Goal: Task Accomplishment & Management: Use online tool/utility

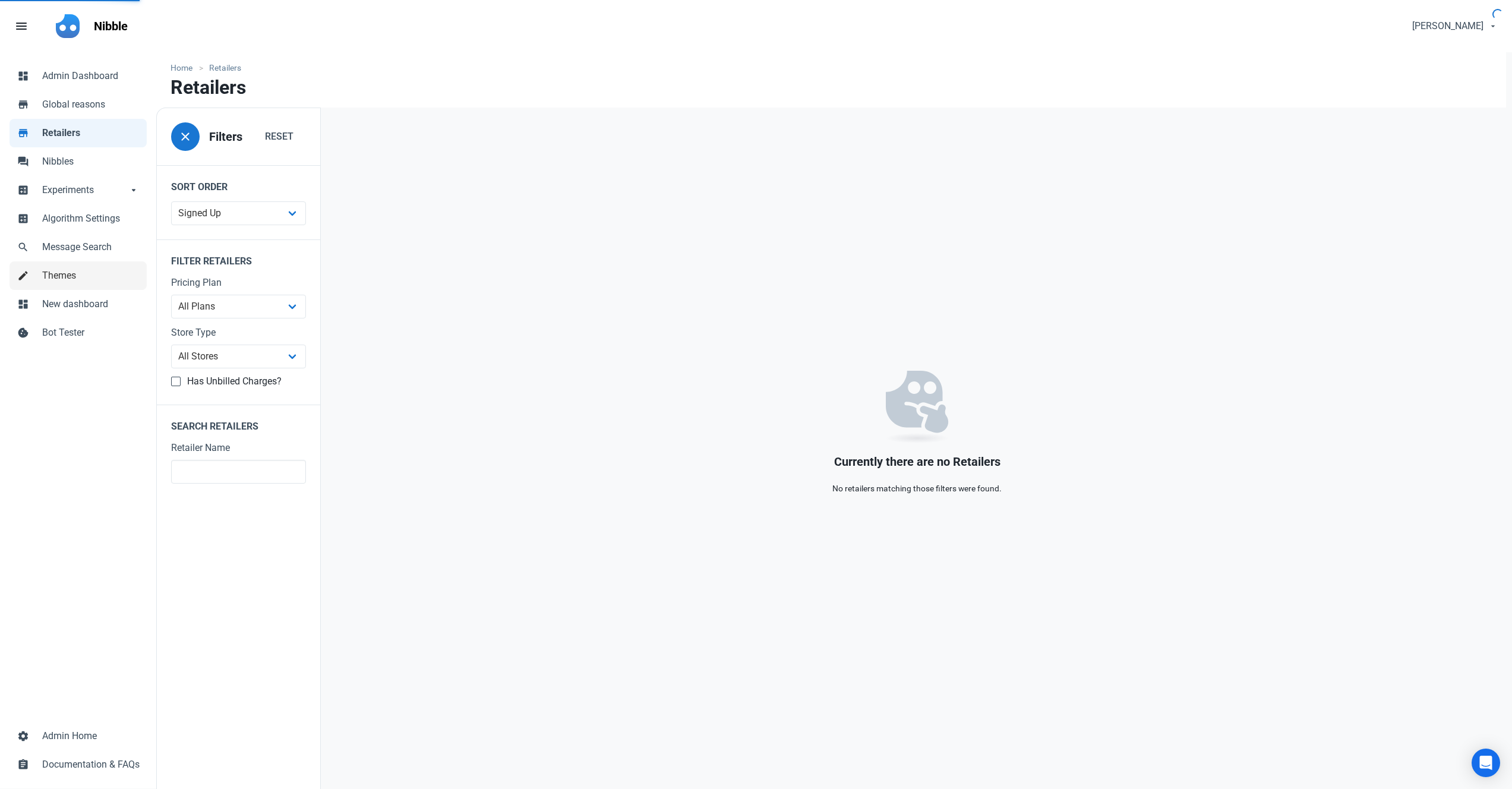
click at [74, 279] on span "Themes" at bounding box center [91, 276] width 98 height 14
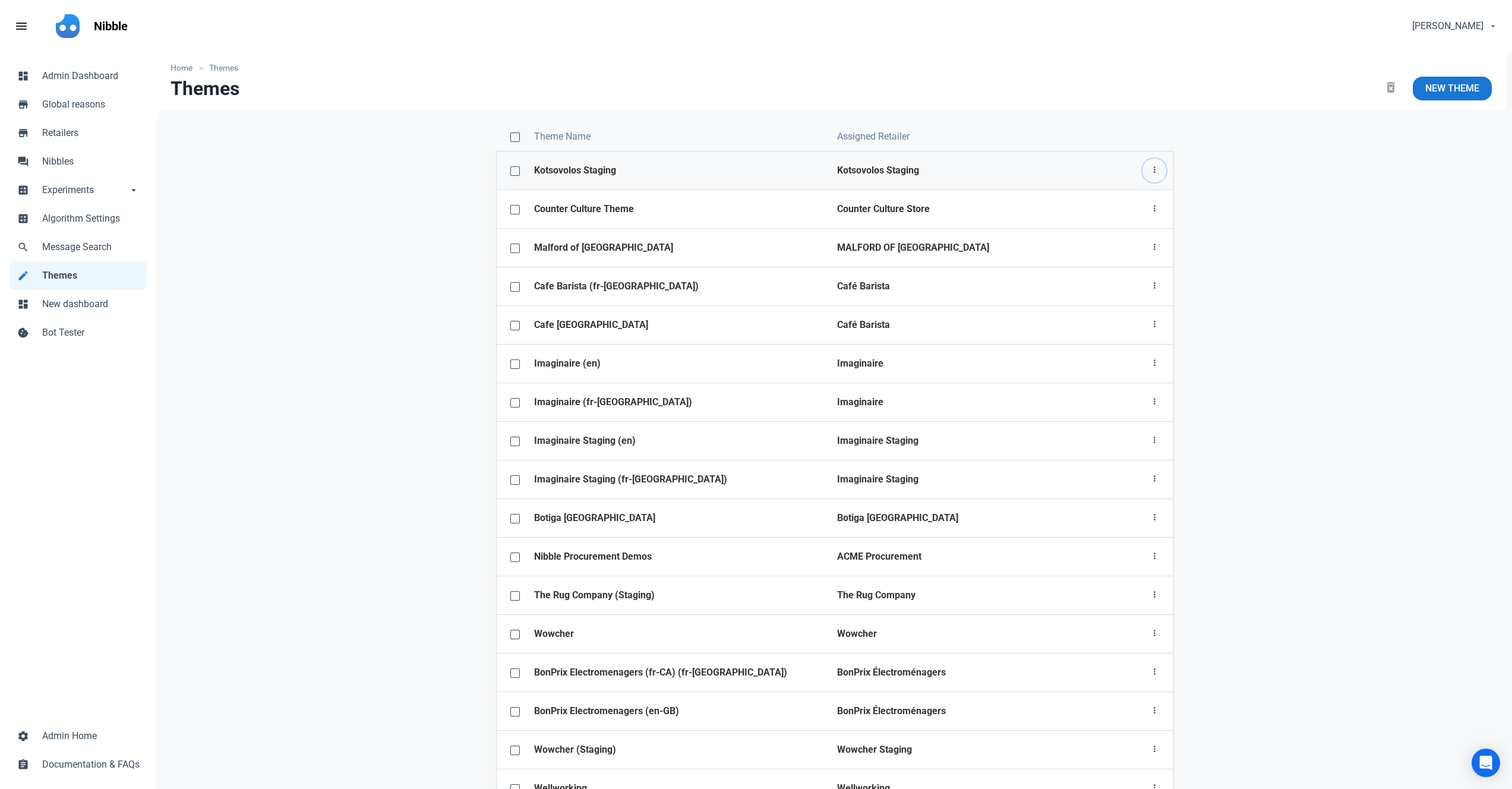
click at [1157, 170] on icon "button" at bounding box center [1154, 170] width 10 height 15
click at [1088, 240] on link "Theme configurator" at bounding box center [1110, 239] width 111 height 19
